Goal: Information Seeking & Learning: Find specific fact

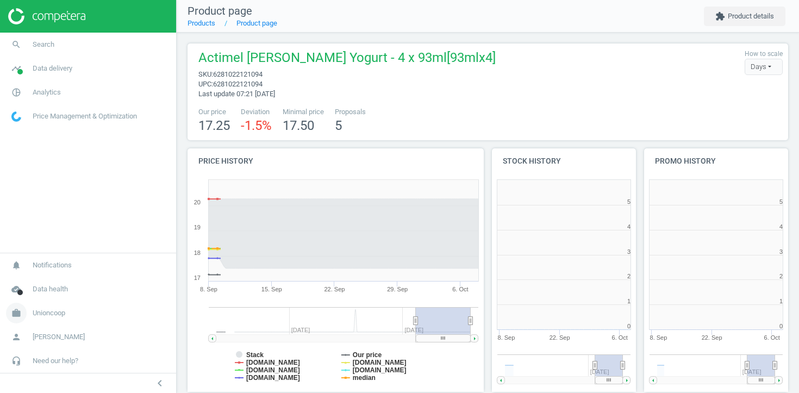
scroll to position [218, 145]
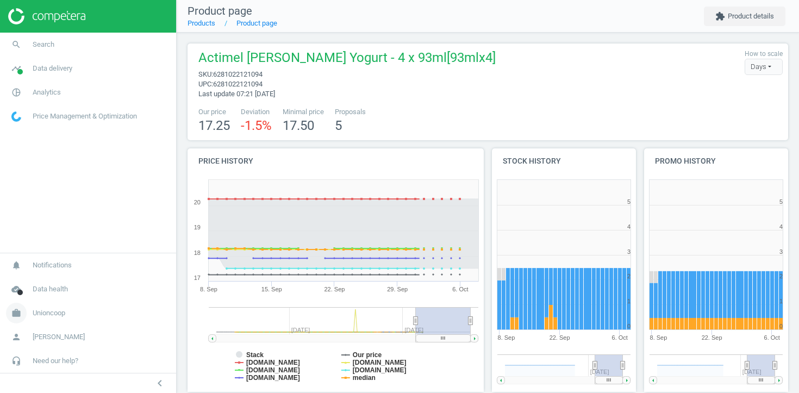
click at [51, 316] on span "Unioncoop" at bounding box center [49, 313] width 33 height 10
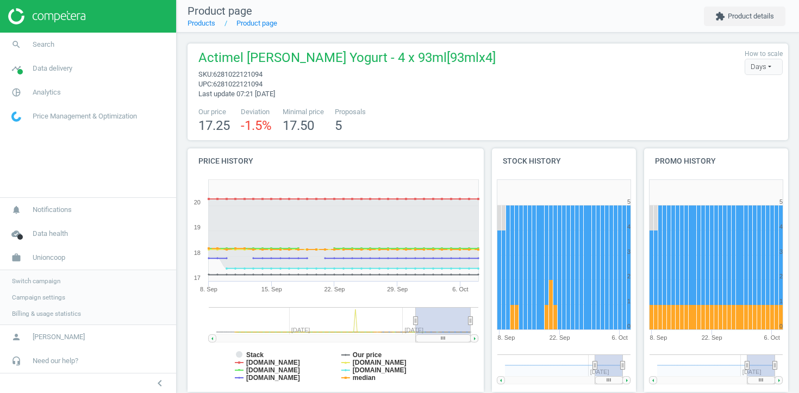
click at [49, 279] on span "Switch campaign" at bounding box center [36, 281] width 48 height 9
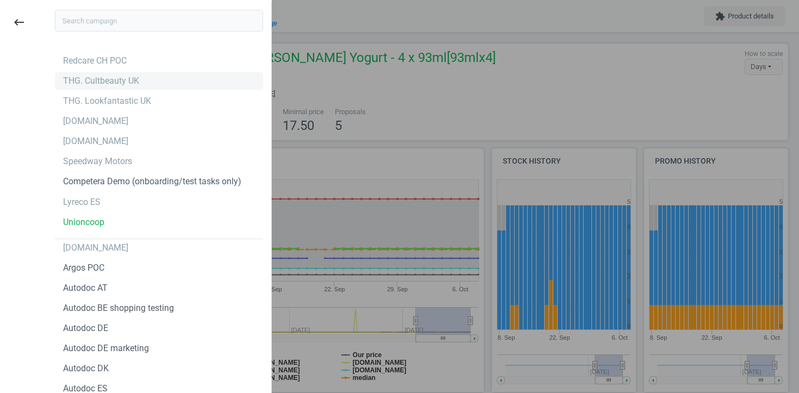
click at [156, 76] on div "THG. Cultbeauty UK" at bounding box center [159, 80] width 208 height 17
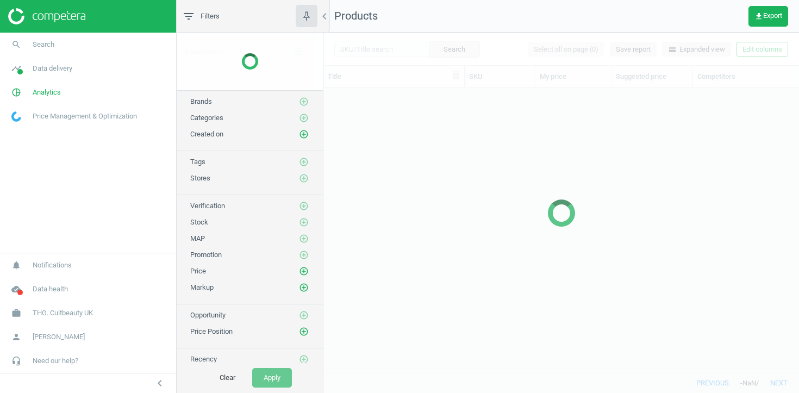
scroll to position [285, 476]
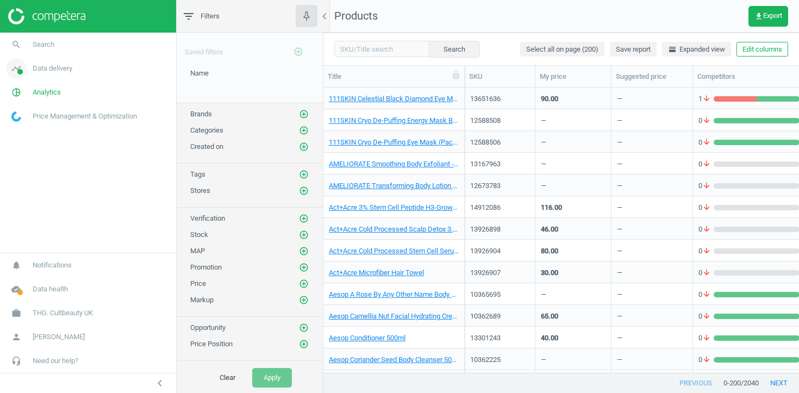
click at [57, 59] on link "timeline Data delivery" at bounding box center [88, 69] width 176 height 24
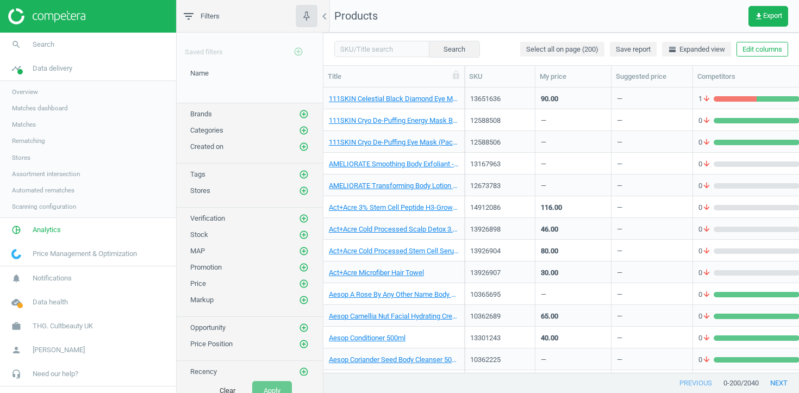
click at [22, 140] on span "Rematching" at bounding box center [28, 140] width 33 height 9
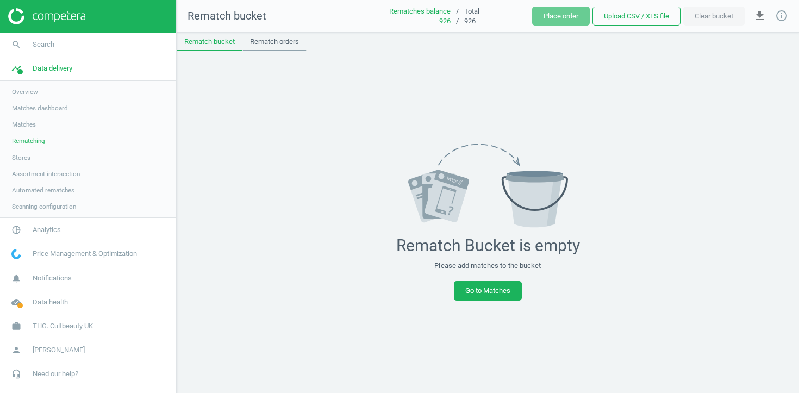
click at [264, 45] on link "Rematch orders" at bounding box center [275, 42] width 64 height 18
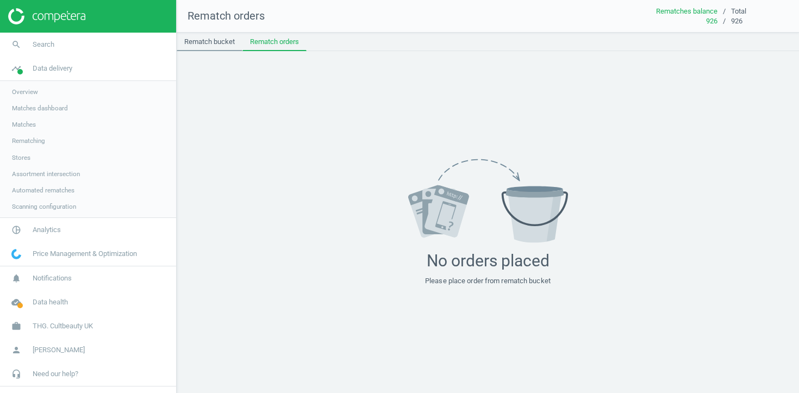
click at [227, 41] on link "Rematch bucket" at bounding box center [210, 42] width 66 height 18
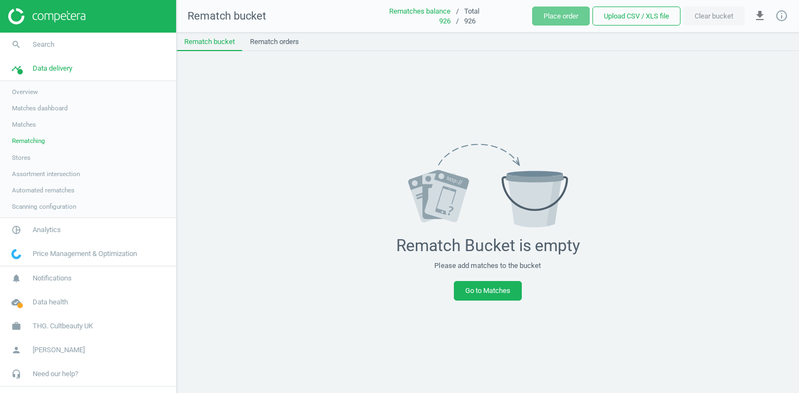
click at [434, 22] on div "926" at bounding box center [410, 21] width 82 height 10
click at [299, 41] on link "Rematch orders" at bounding box center [275, 42] width 64 height 18
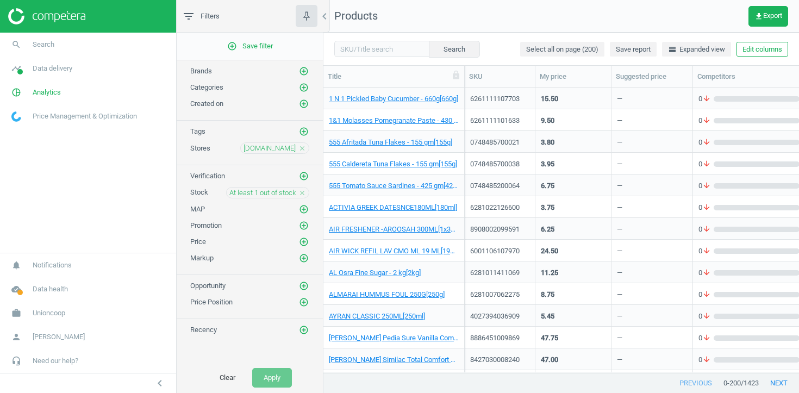
scroll to position [285, 476]
click at [61, 310] on span "Unioncoop" at bounding box center [49, 313] width 33 height 10
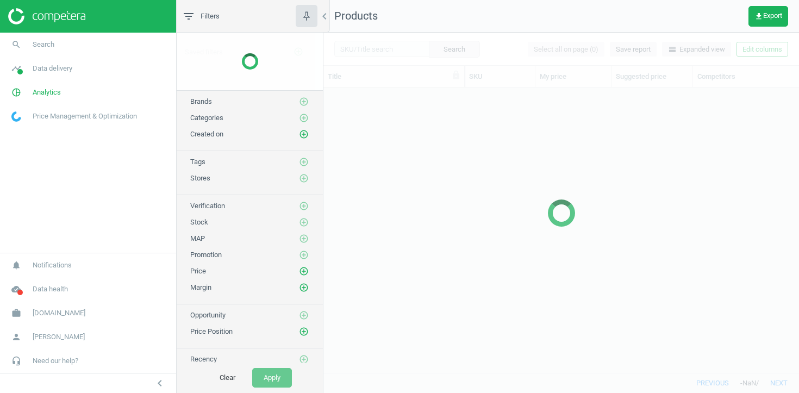
scroll to position [285, 476]
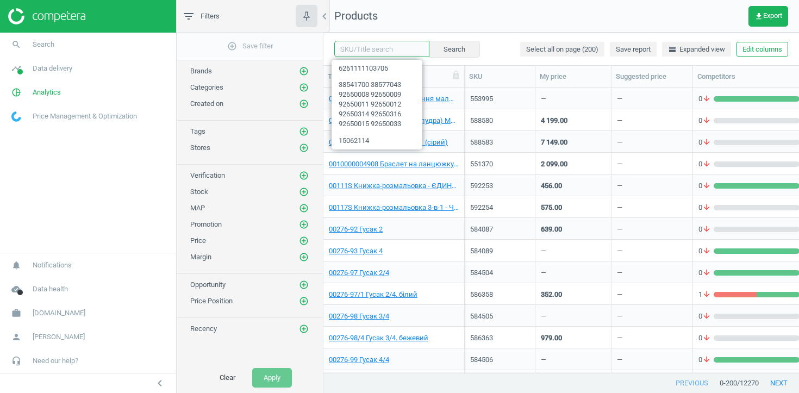
click at [351, 53] on input "text" at bounding box center [381, 49] width 95 height 16
paste input "603262, 589183,493596,583293, 598377"
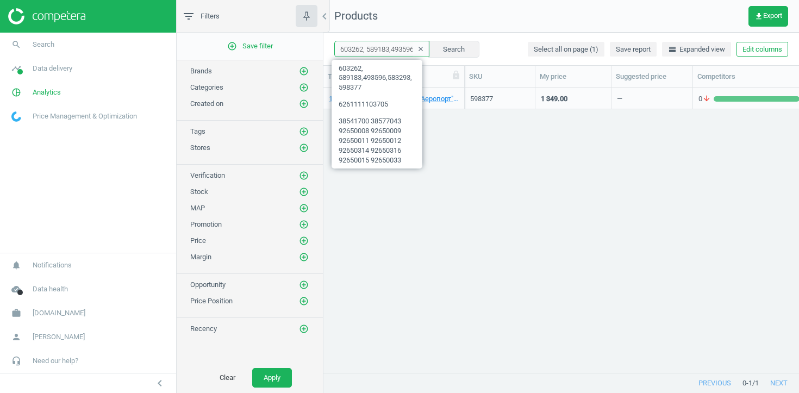
click at [380, 45] on input "603262, 589183,493596,583293, 598377" at bounding box center [381, 49] width 95 height 16
click at [507, 172] on div "12620/01 Набір іграшковий "Аеропорт". AIRPORT GIFT SET - DARK BLUE 598377 1 349…" at bounding box center [562, 230] width 476 height 285
click at [388, 49] on input "603262, 589183,493596,583293, 598377" at bounding box center [381, 49] width 95 height 16
click at [381, 49] on input "603262, 589183,493596,583293, 598377" at bounding box center [381, 49] width 95 height 16
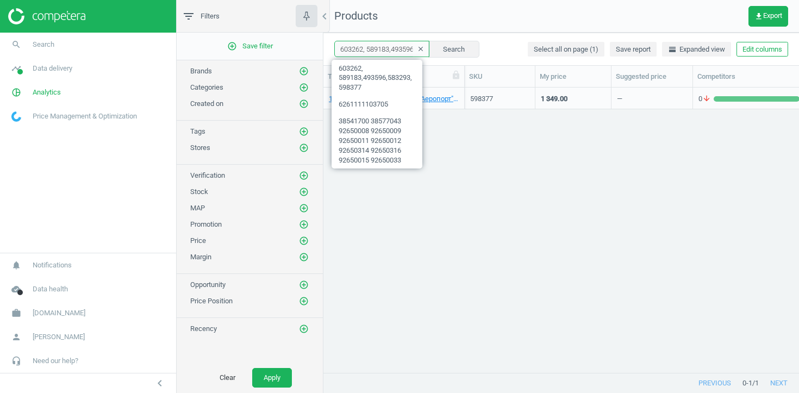
click at [381, 49] on input "603262, 589183,493596,583293, 598377" at bounding box center [381, 49] width 95 height 16
click at [493, 136] on div "12620/01 Набір іграшковий "Аеропорт". AIRPORT GIFT SET - DARK BLUE 598377 1 349…" at bounding box center [562, 230] width 476 height 285
click at [371, 49] on input "603262, 589183,493596,583293, 598377" at bounding box center [381, 49] width 95 height 16
click at [395, 50] on input "603262 589183,493596,583293, 598377" at bounding box center [381, 49] width 95 height 16
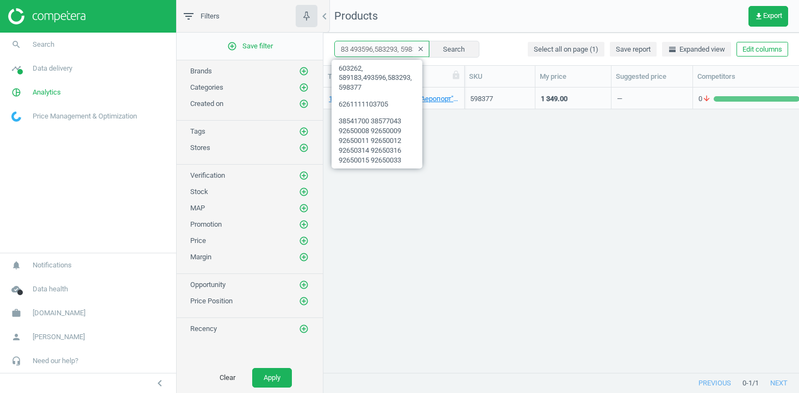
click at [373, 49] on input "603262 589183 493596,583293, 598377" at bounding box center [381, 49] width 95 height 16
click at [390, 48] on input "603262 589183 493596 583293, 598377" at bounding box center [381, 49] width 95 height 16
type input "603262 589183 493596 583293 598377"
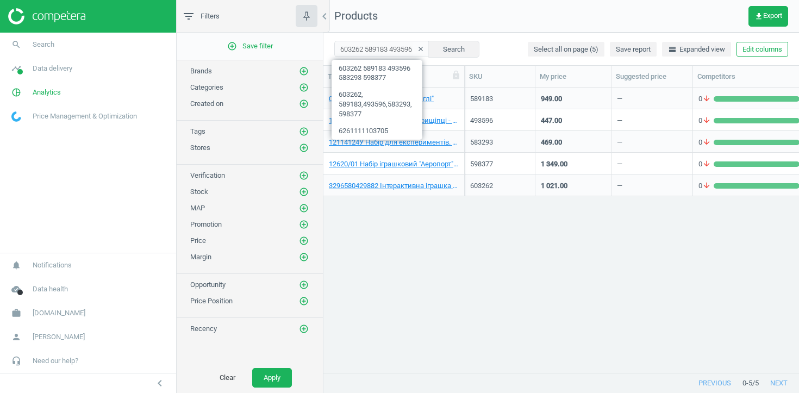
click at [469, 95] on div "589183" at bounding box center [500, 99] width 71 height 22
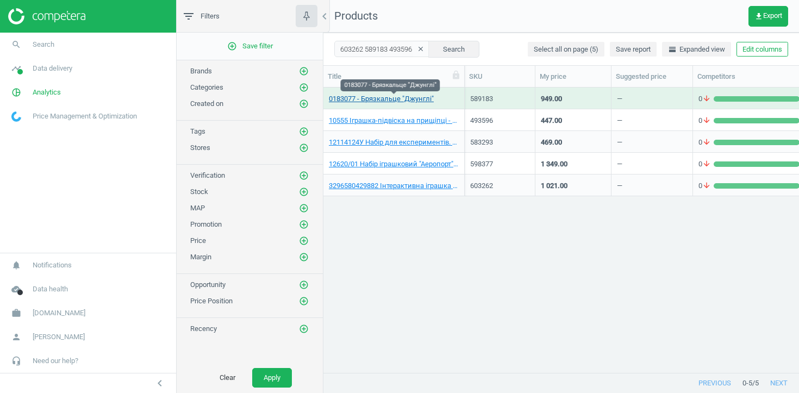
click at [430, 97] on link "0183077 - Брязкальце "Джунглі"" at bounding box center [381, 99] width 105 height 10
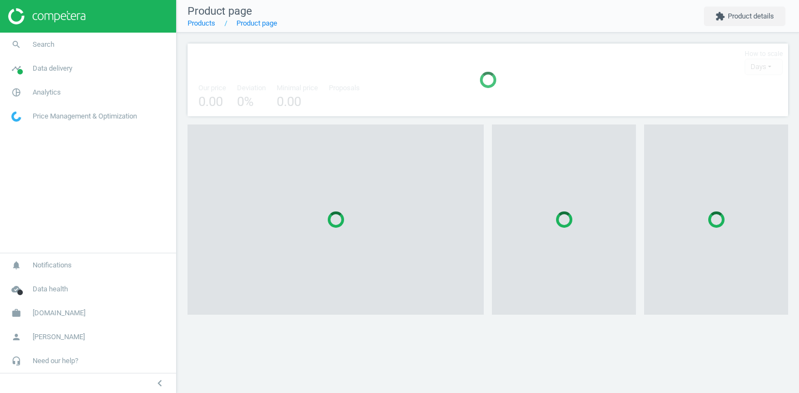
click at [430, 97] on div at bounding box center [488, 79] width 601 height 73
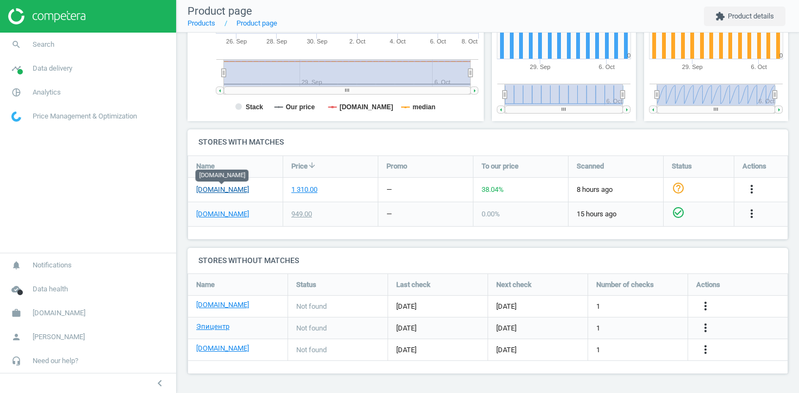
click at [209, 185] on link "[DOMAIN_NAME]" at bounding box center [222, 190] width 53 height 10
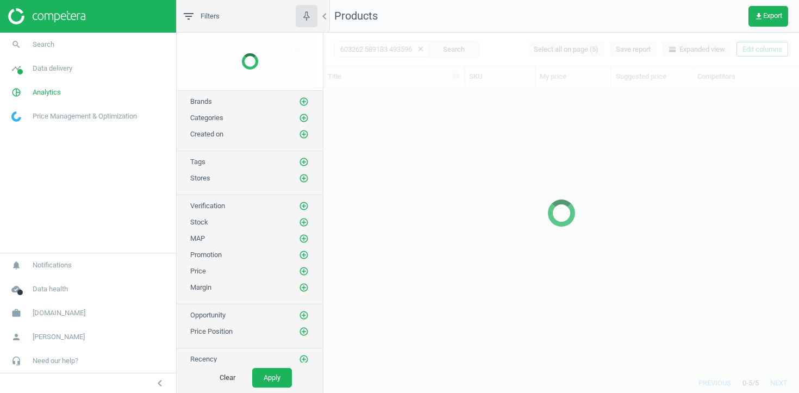
scroll to position [285, 476]
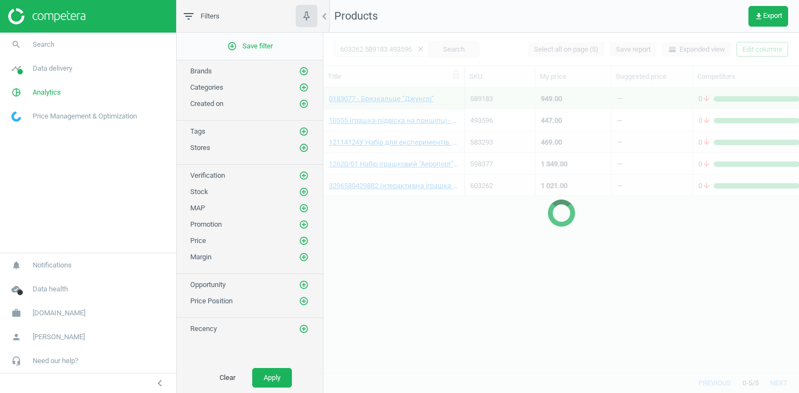
click at [428, 121] on div at bounding box center [562, 213] width 476 height 361
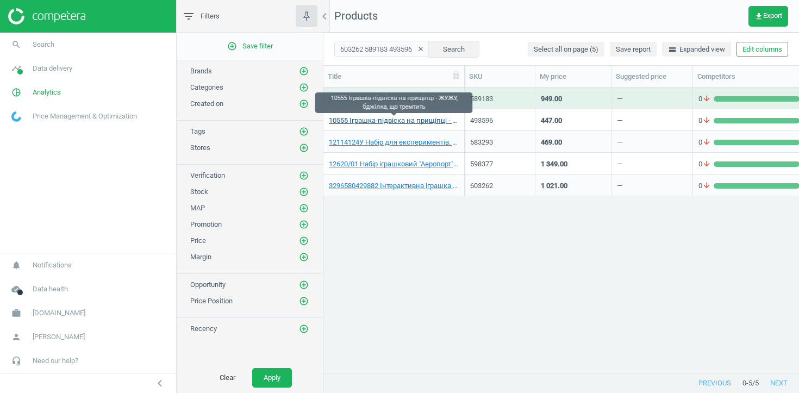
click at [427, 122] on link "10555 Іграшка-підвіска на прищіпці - ЖУЖУ, бджiлка, що тремтить" at bounding box center [394, 121] width 130 height 10
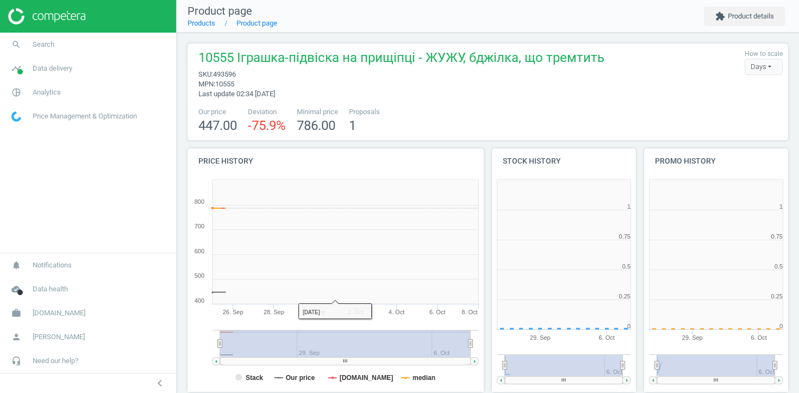
scroll to position [5, 5]
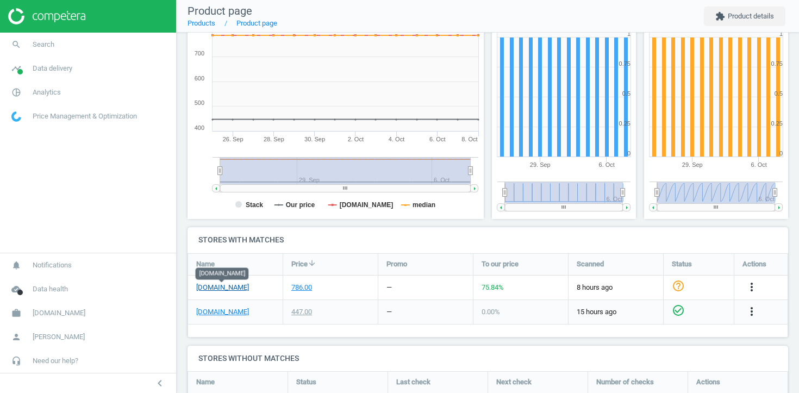
click at [245, 286] on link "[DOMAIN_NAME]" at bounding box center [222, 288] width 53 height 10
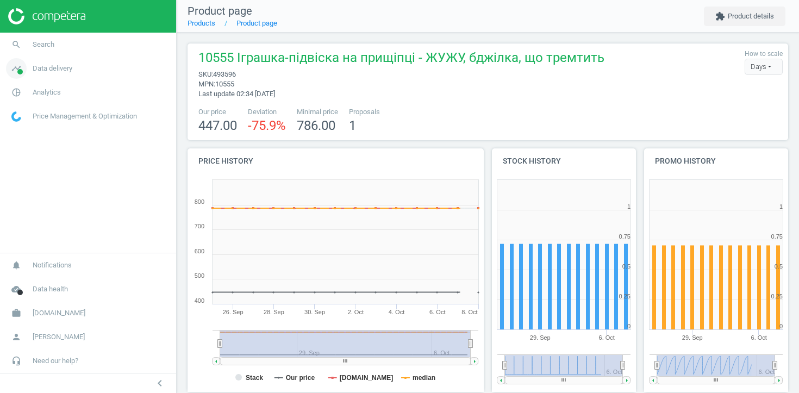
click at [39, 72] on span "Data delivery" at bounding box center [53, 69] width 40 height 10
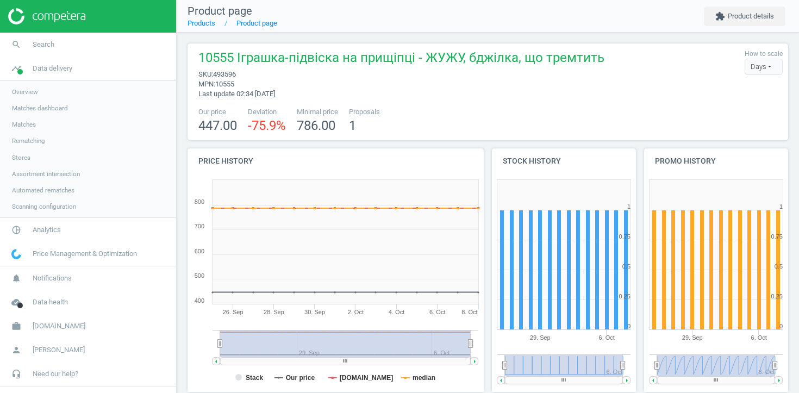
click at [23, 160] on span "Stores" at bounding box center [21, 157] width 18 height 9
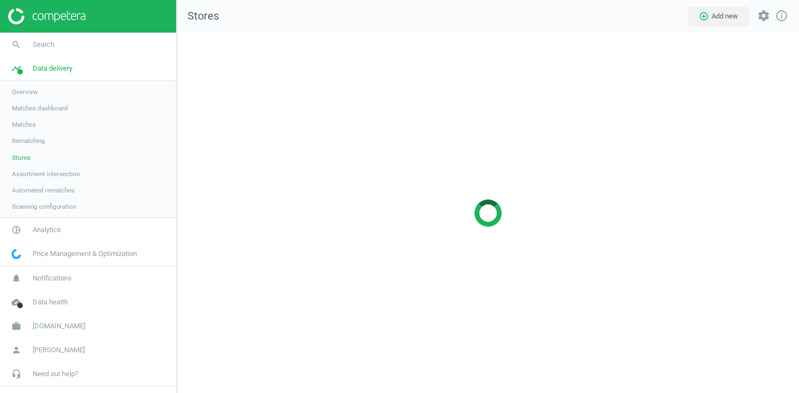
scroll to position [361, 623]
